Goal: Navigation & Orientation: Find specific page/section

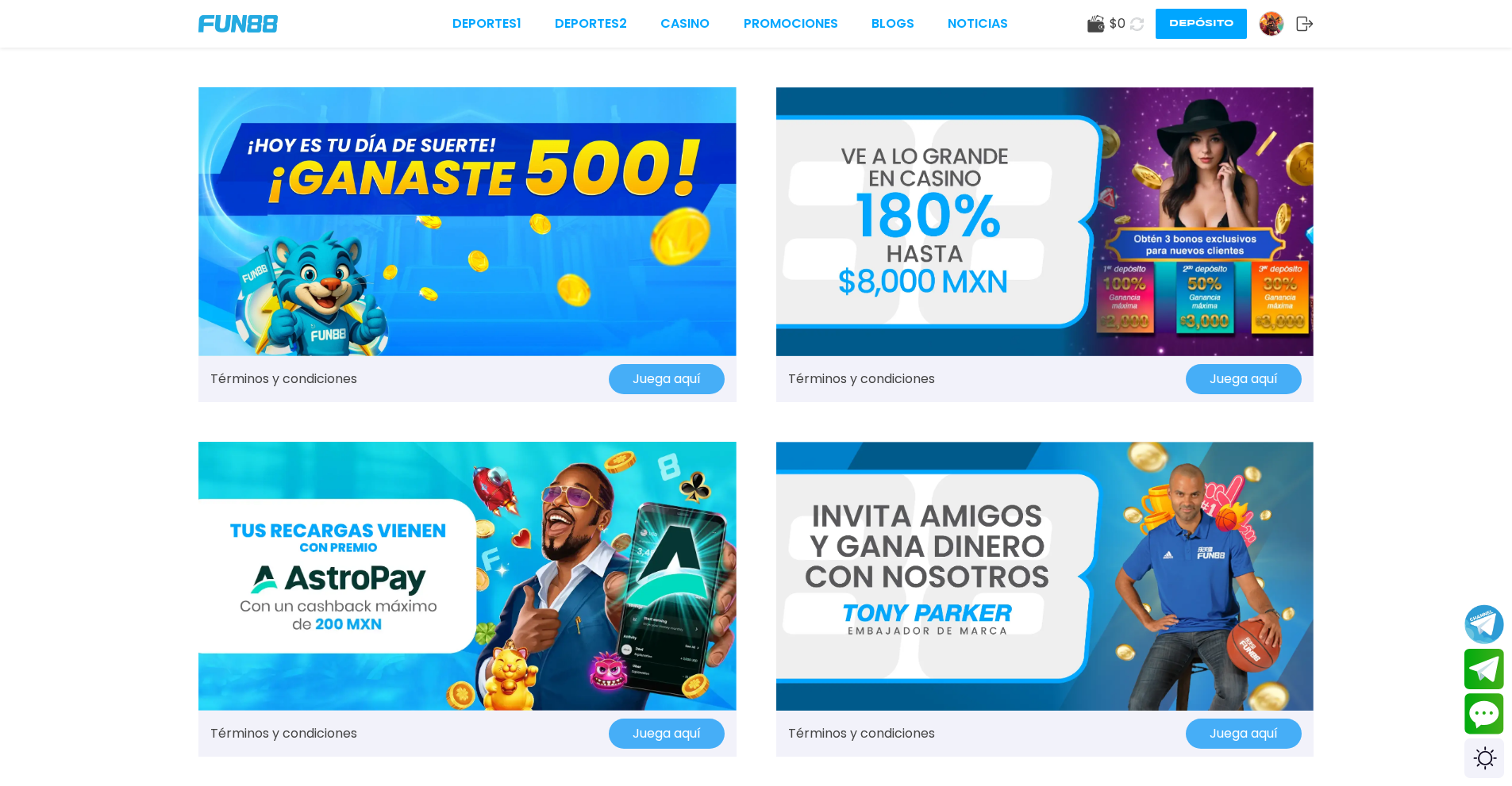
click at [679, 370] on button "Juega aquí" at bounding box center [667, 379] width 116 height 30
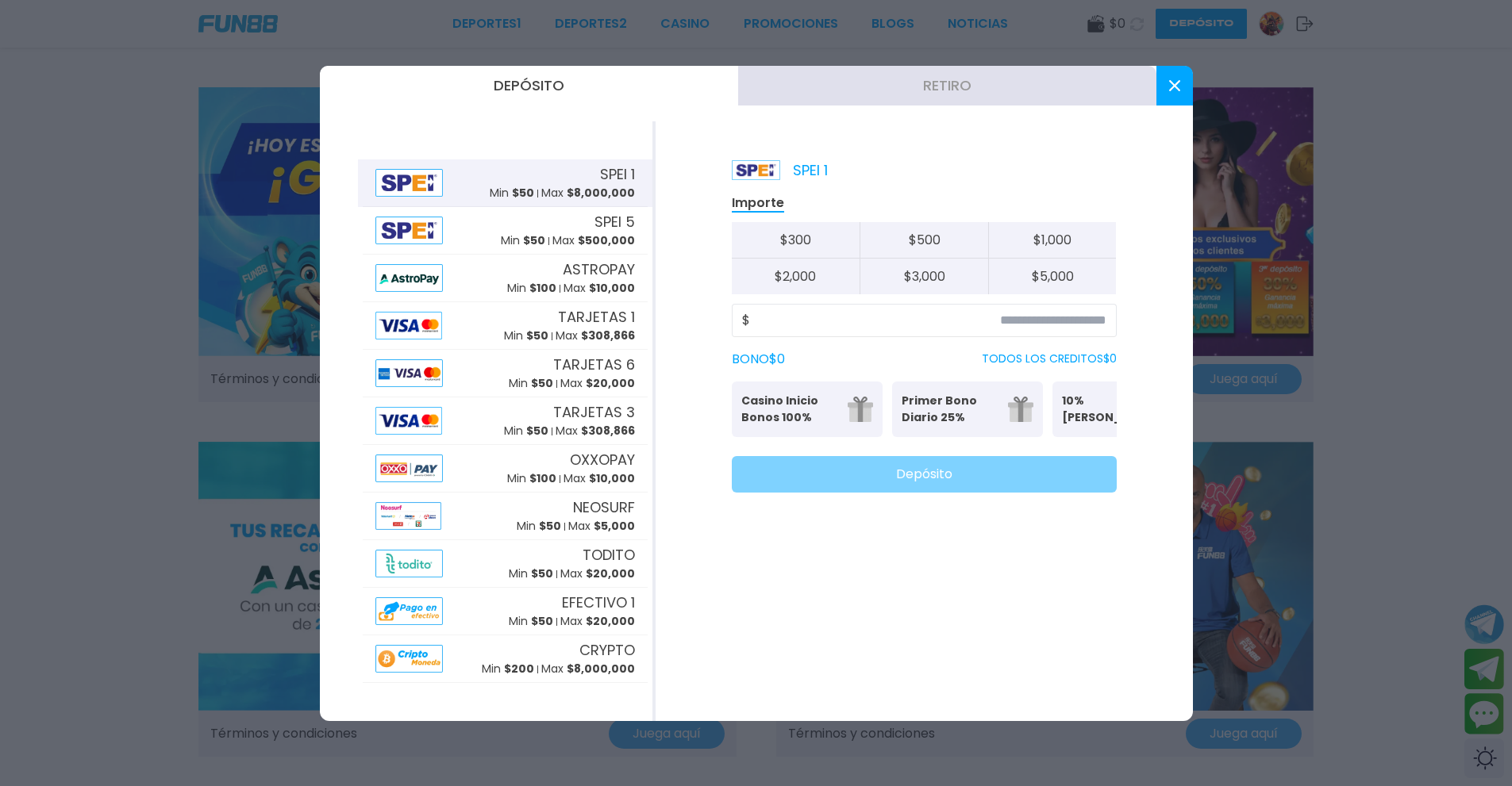
click at [1181, 89] on button at bounding box center [1175, 85] width 37 height 39
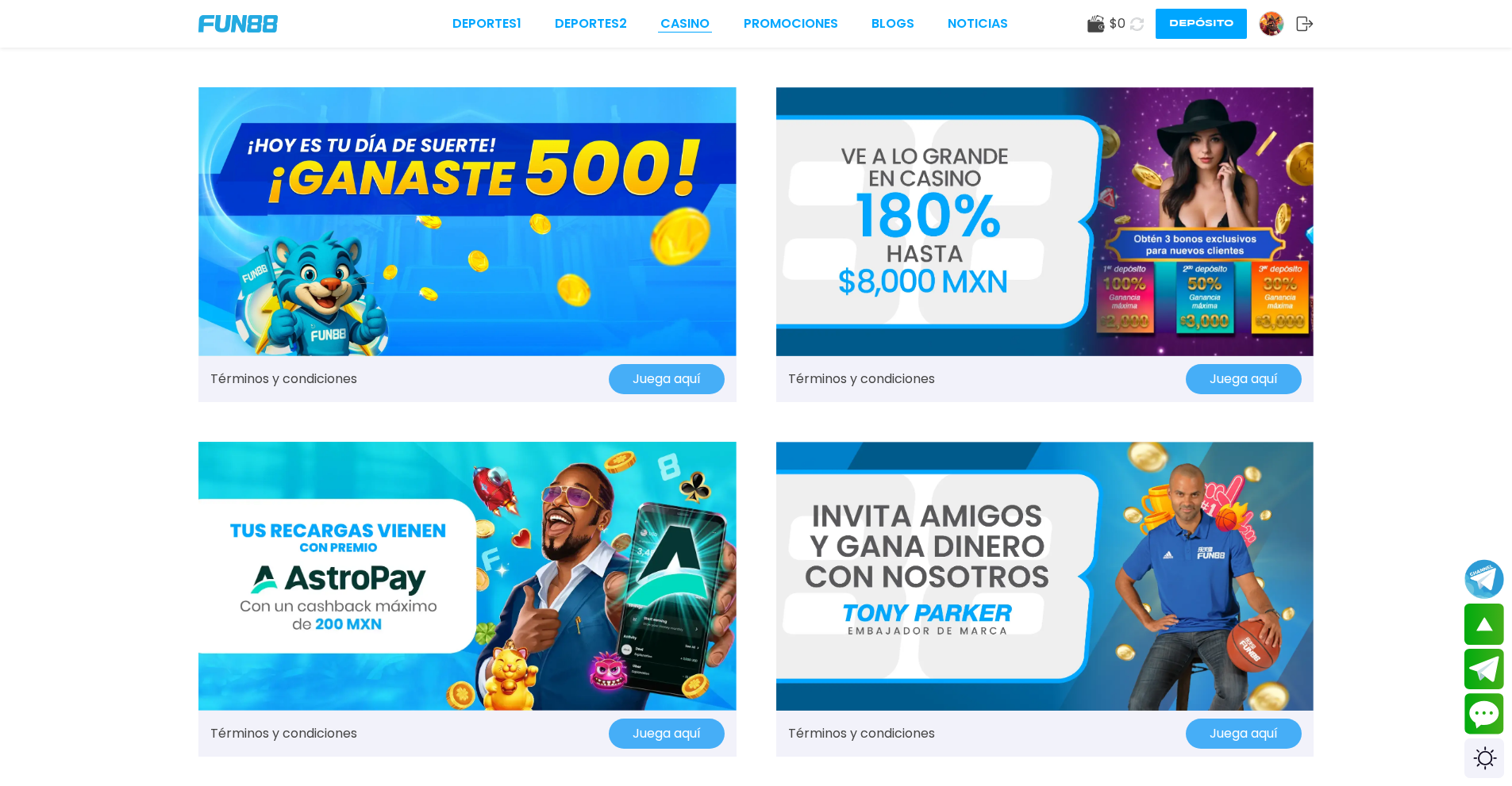
click at [694, 24] on link "CASINO" at bounding box center [684, 24] width 49 height 19
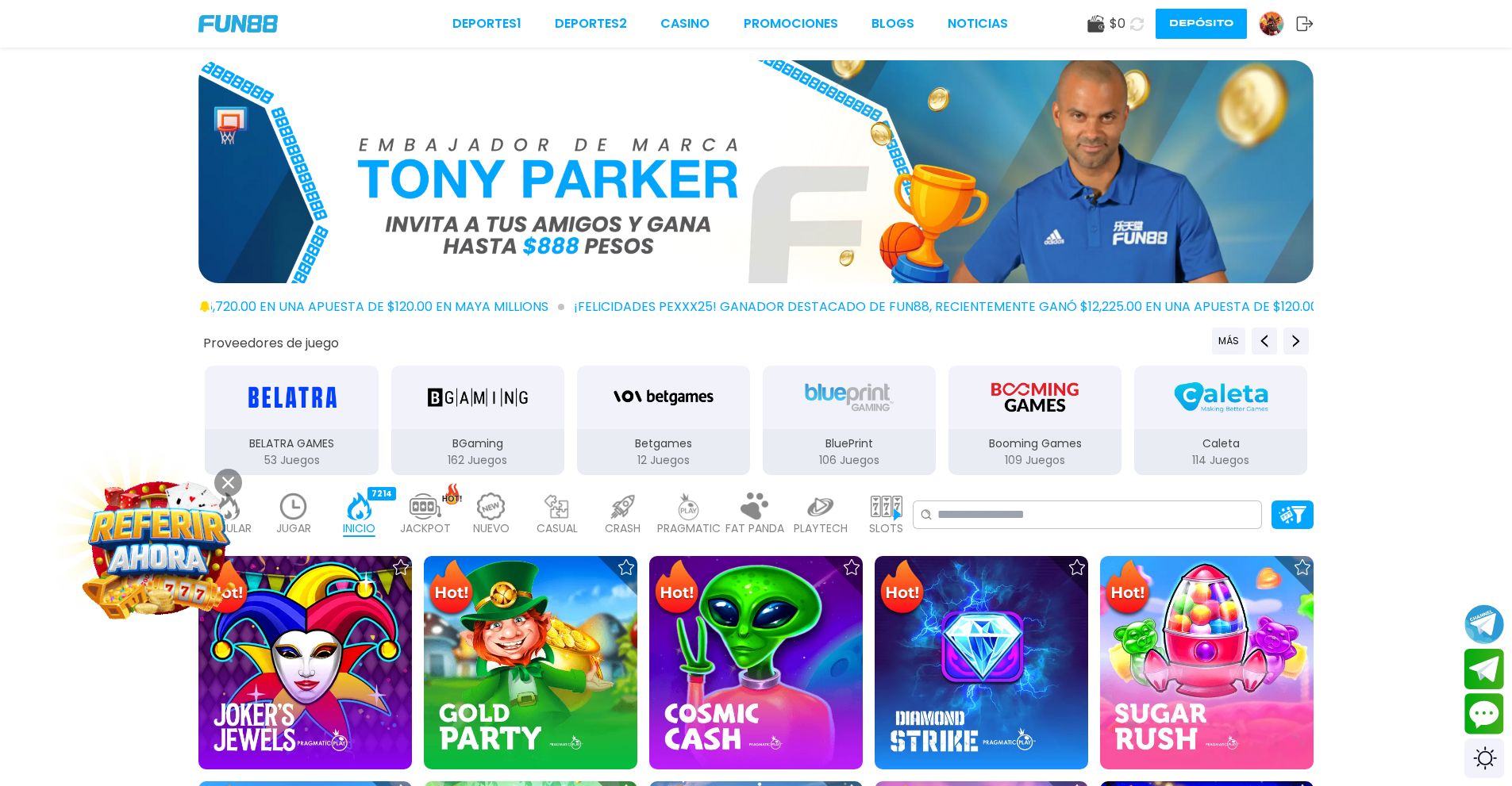
click at [1120, 20] on span "$ 0" at bounding box center [1117, 24] width 15 height 19
click at [1131, 21] on use at bounding box center [1137, 23] width 13 height 13
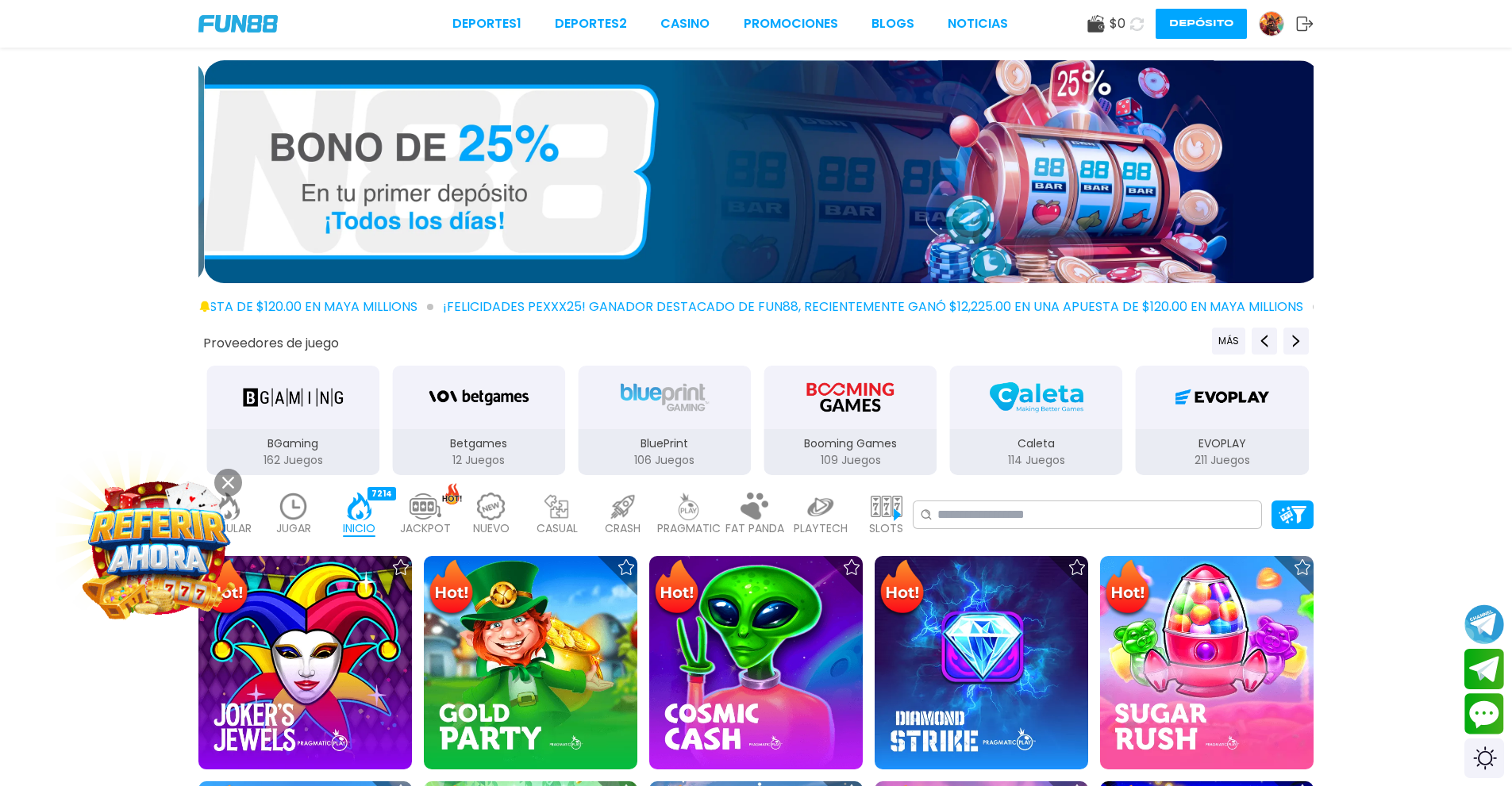
click at [1099, 24] on use at bounding box center [1095, 24] width 16 height 17
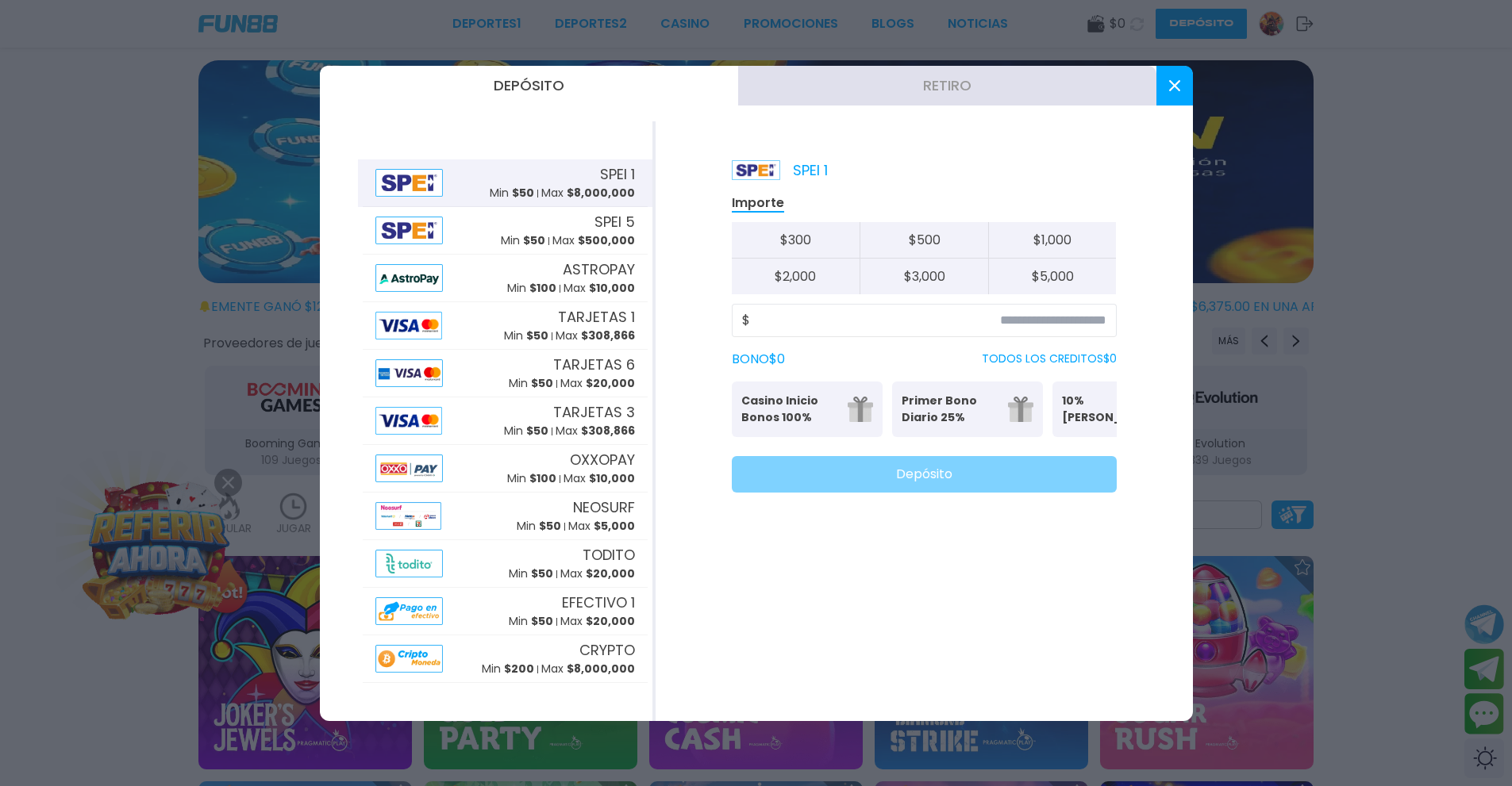
click at [1174, 80] on icon at bounding box center [1175, 86] width 12 height 12
